Goal: Task Accomplishment & Management: Manage account settings

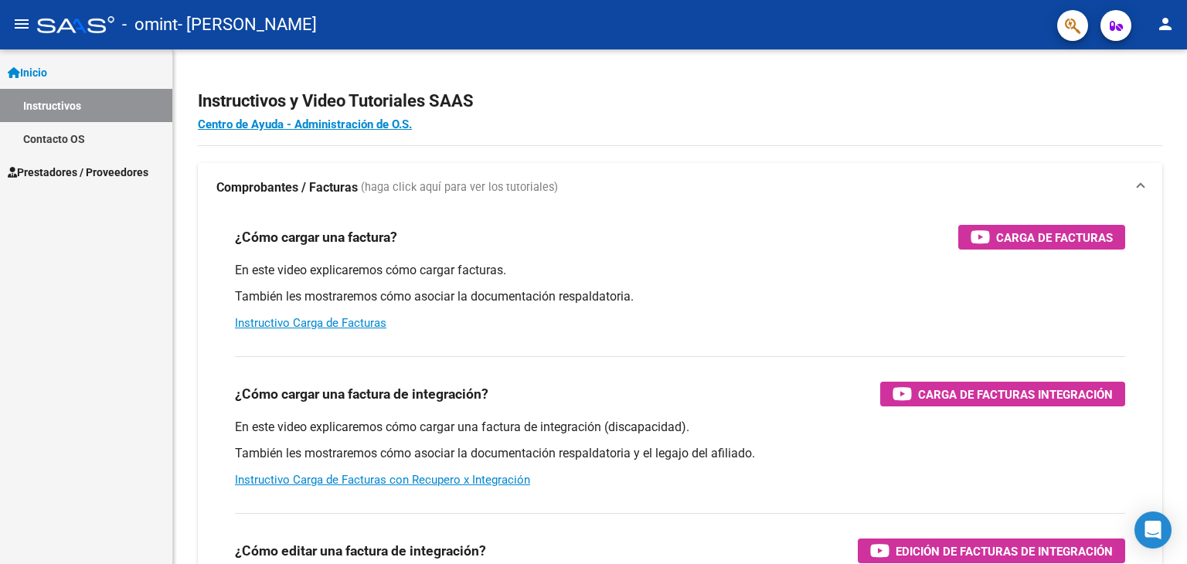
click at [47, 75] on span "Inicio" at bounding box center [27, 72] width 39 height 17
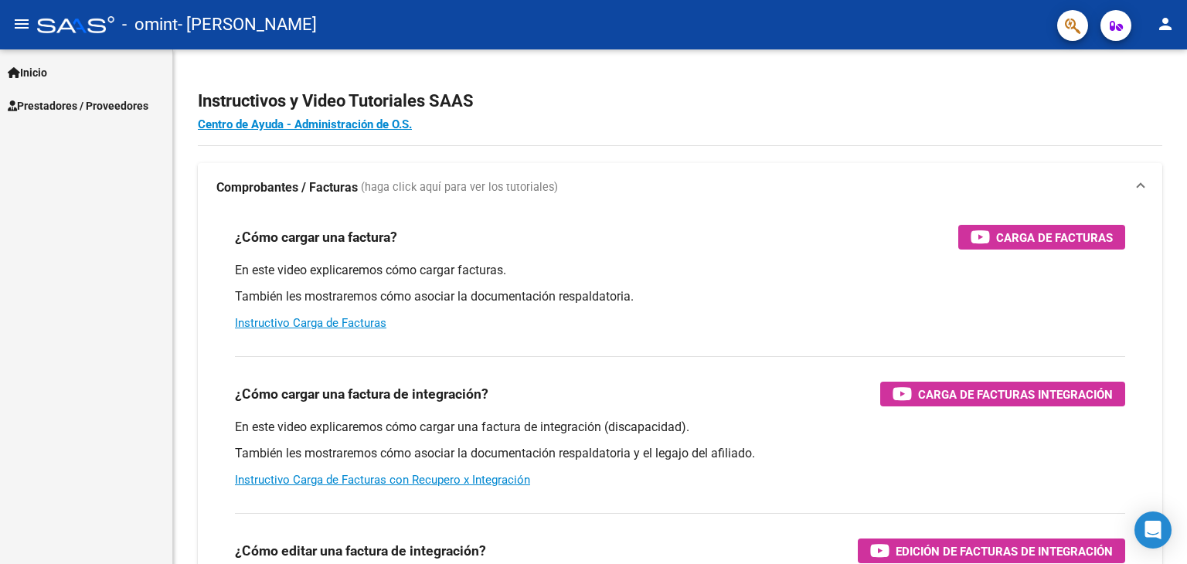
click at [81, 104] on span "Prestadores / Proveedores" at bounding box center [78, 105] width 141 height 17
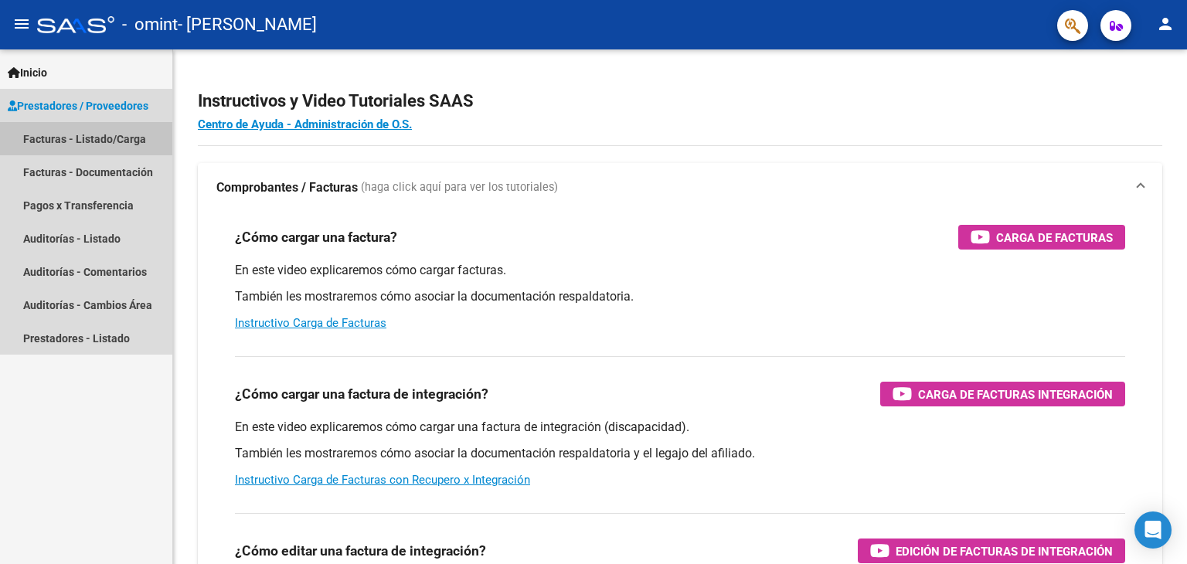
click at [78, 141] on link "Facturas - Listado/Carga" at bounding box center [86, 138] width 172 height 33
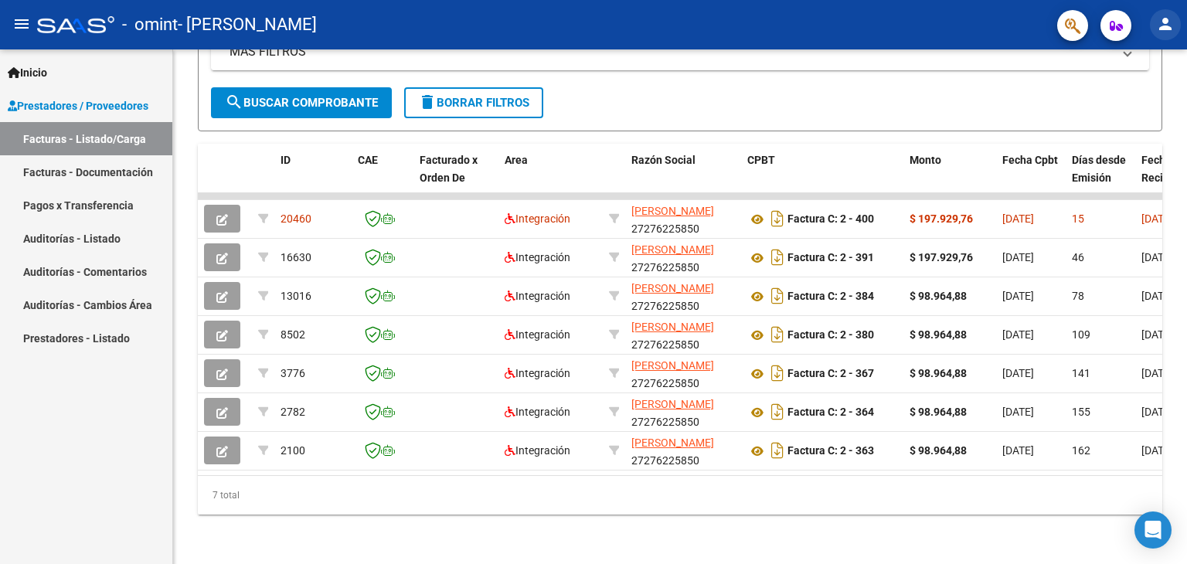
click at [1165, 22] on mat-icon "person" at bounding box center [1165, 24] width 19 height 19
click at [1135, 102] on button "exit_to_app Salir" at bounding box center [1133, 101] width 94 height 37
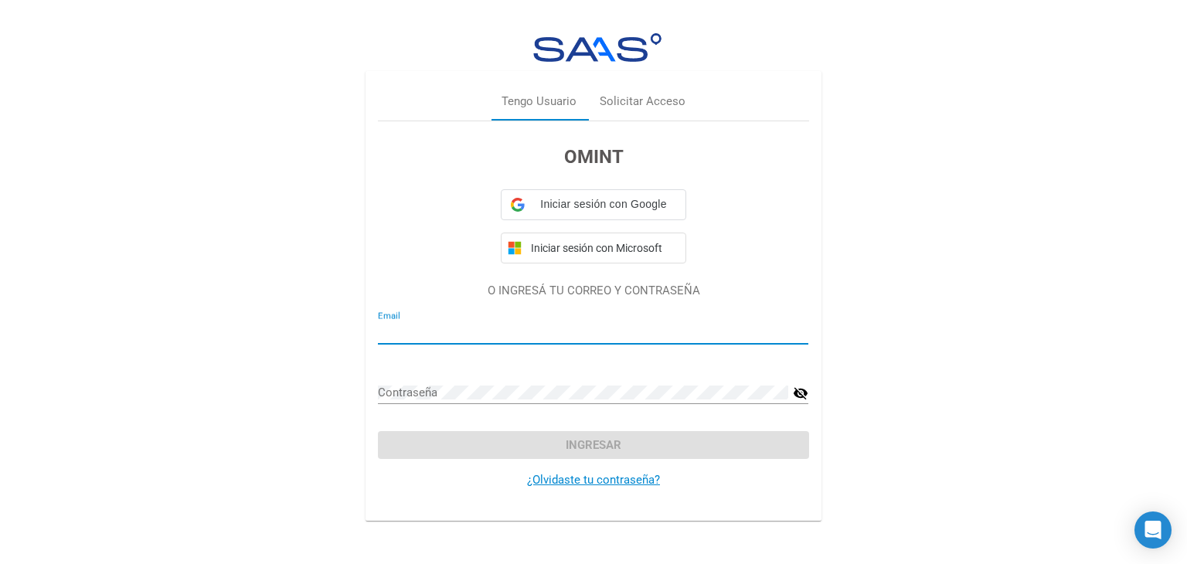
type input "[EMAIL_ADDRESS][DOMAIN_NAME]"
